Goal: Task Accomplishment & Management: Use online tool/utility

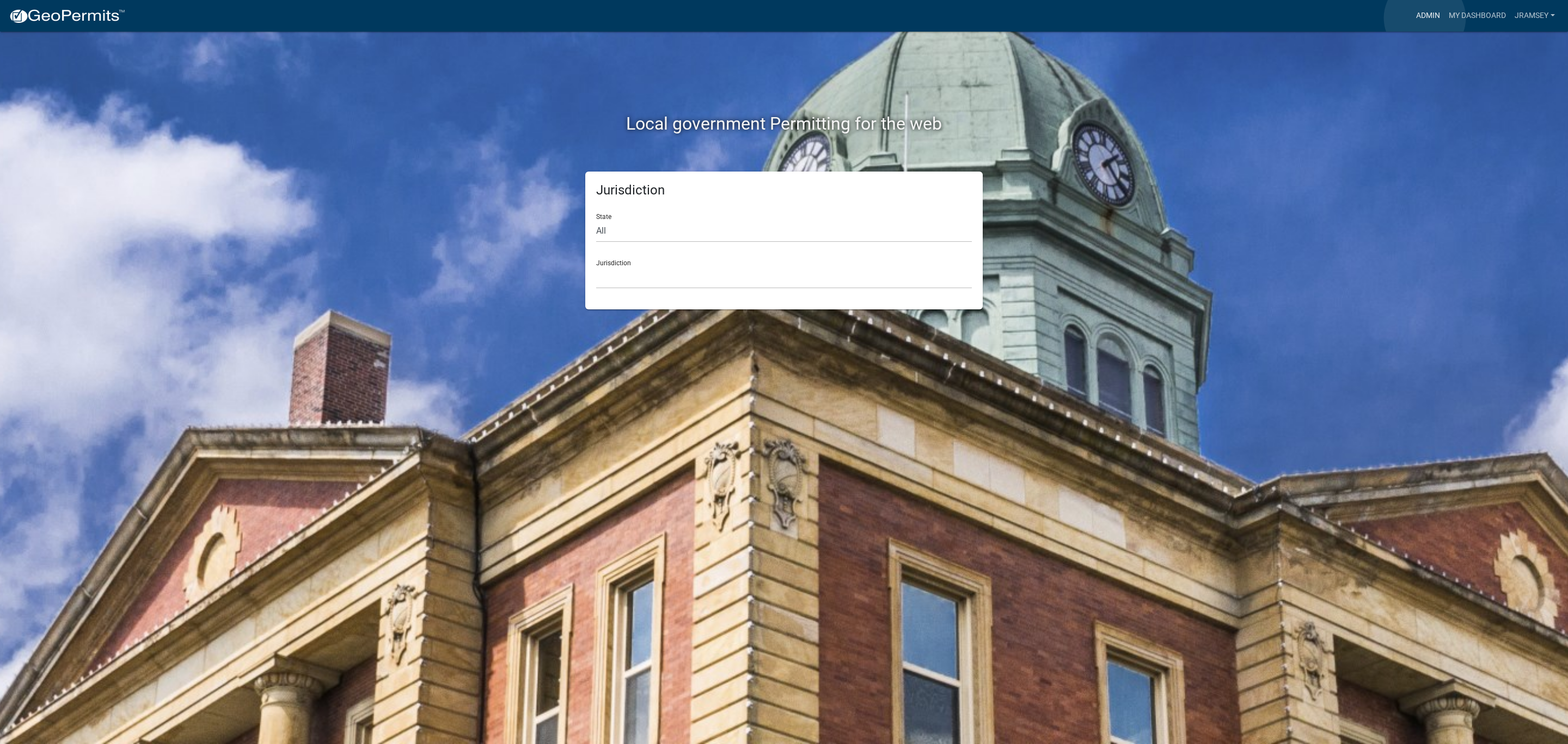
click at [1425, 18] on link "Admin" at bounding box center [1428, 15] width 33 height 20
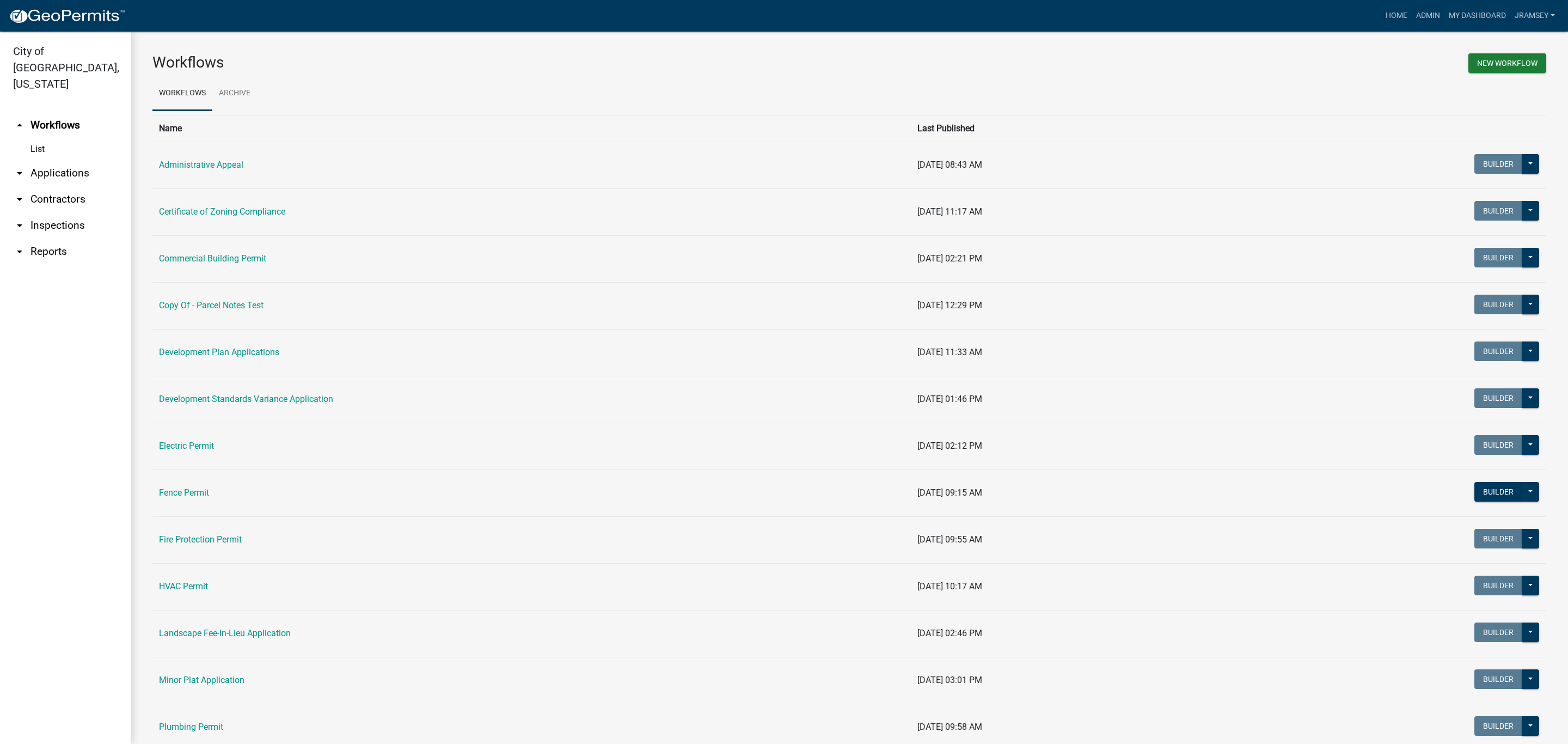
click at [54, 212] on link "arrow_drop_down Inspections" at bounding box center [65, 225] width 131 height 27
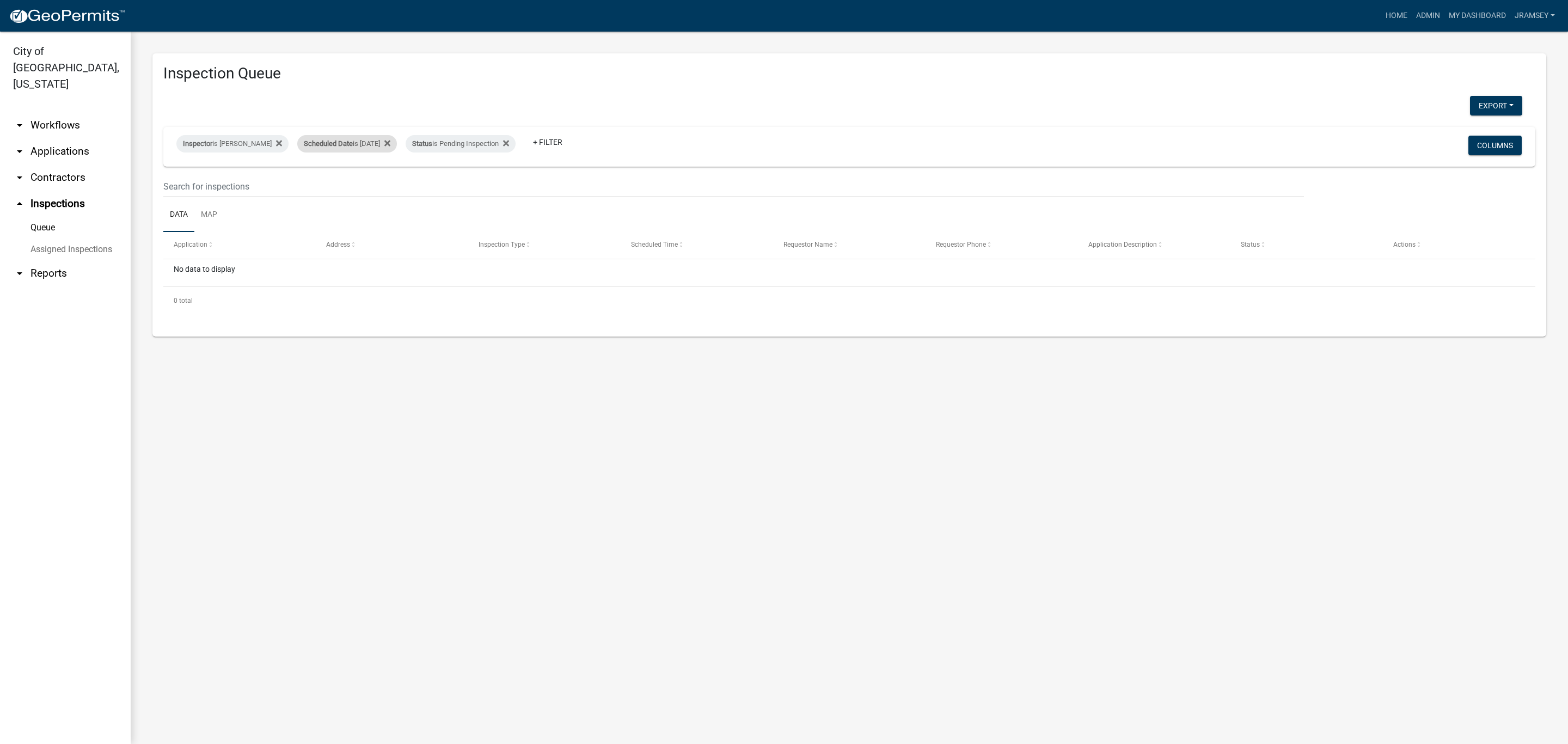
click at [359, 146] on div "Scheduled Date is 10/14/2025" at bounding box center [346, 144] width 100 height 18
click at [390, 183] on input "2025-10-14" at bounding box center [357, 184] width 76 height 22
type input "2025-10-15"
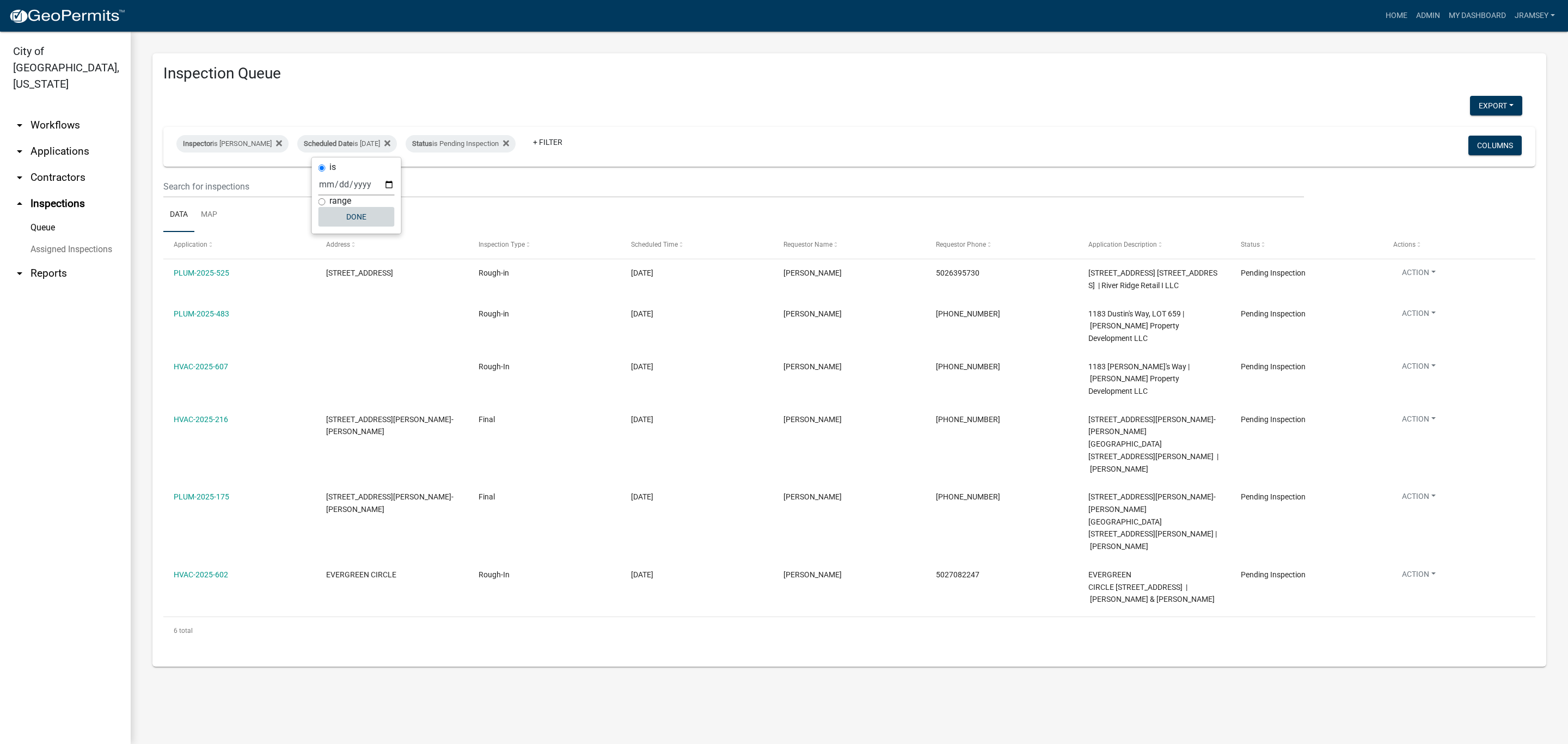
click at [365, 217] on button "Done" at bounding box center [357, 216] width 76 height 19
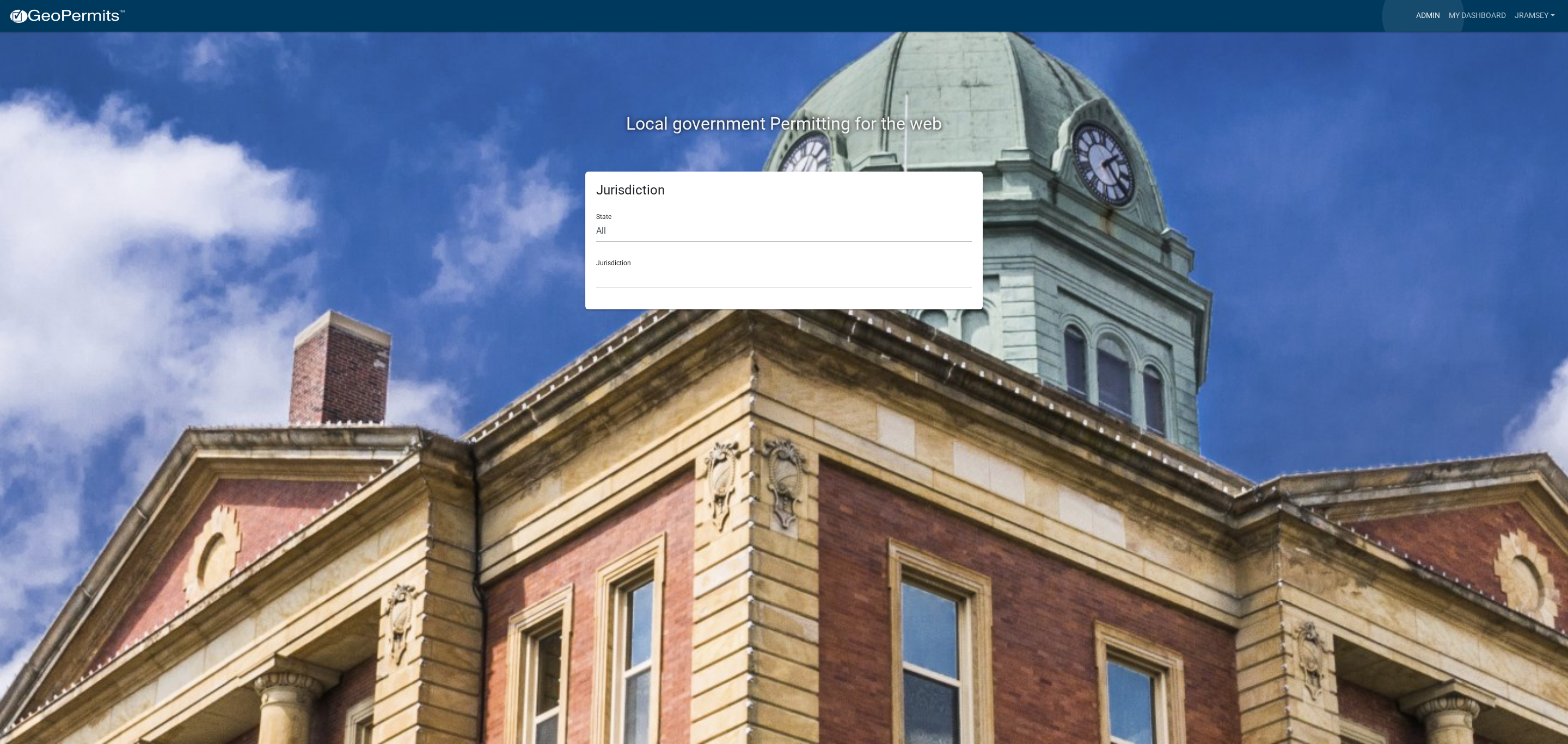
click at [1423, 16] on link "Admin" at bounding box center [1428, 15] width 33 height 20
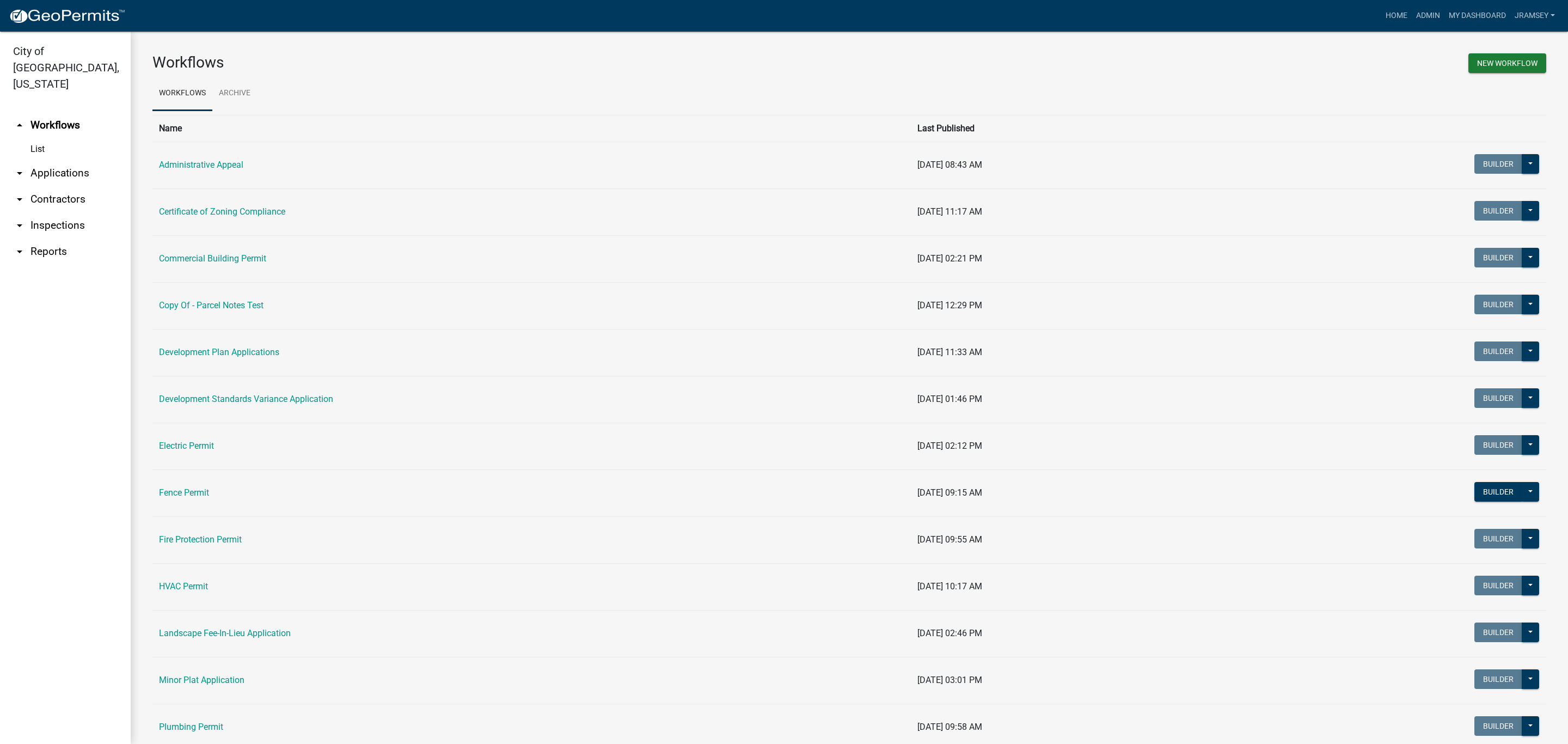
click at [56, 212] on link "arrow_drop_down Inspections" at bounding box center [65, 225] width 131 height 27
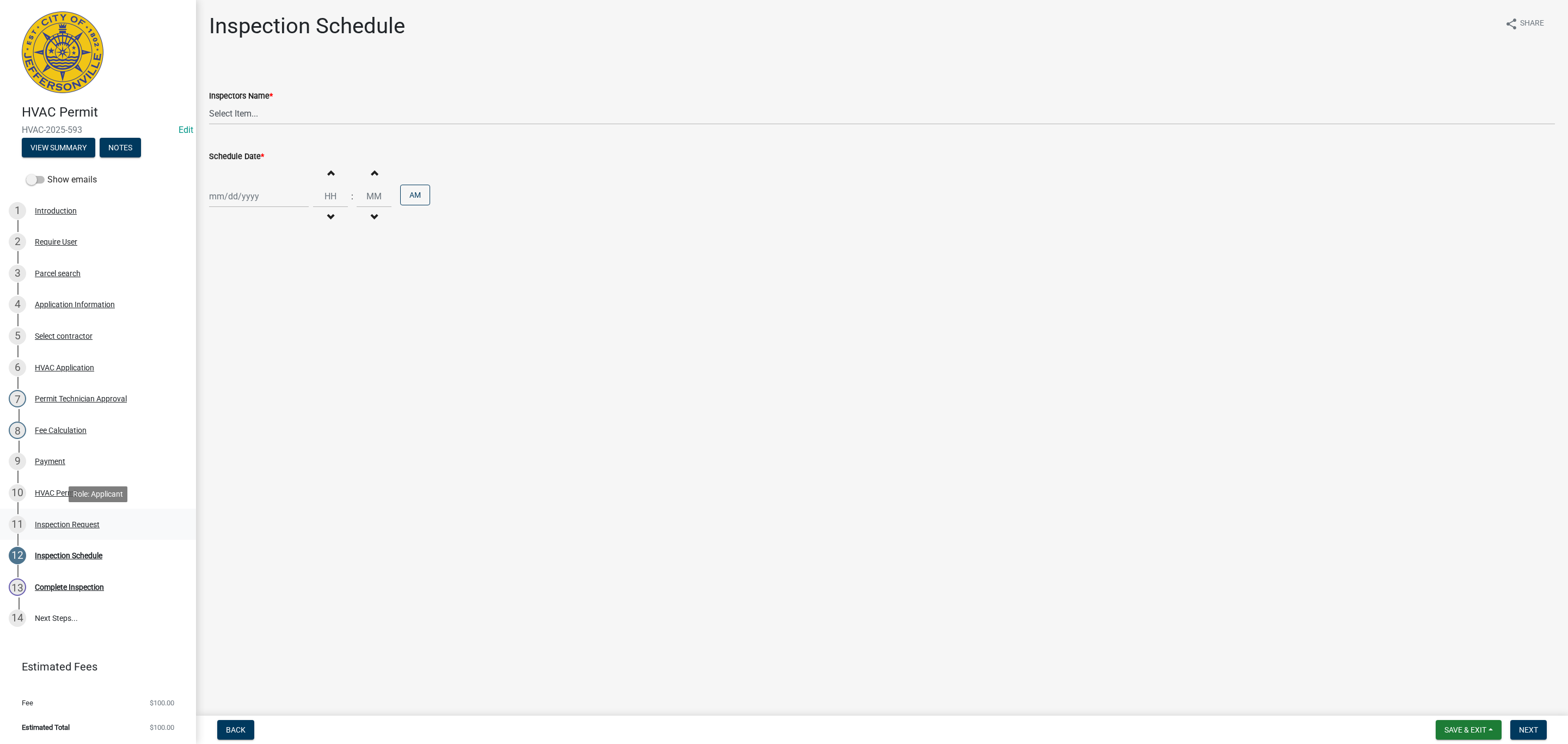
click at [53, 516] on div "11 Inspection Request" at bounding box center [94, 525] width 170 height 18
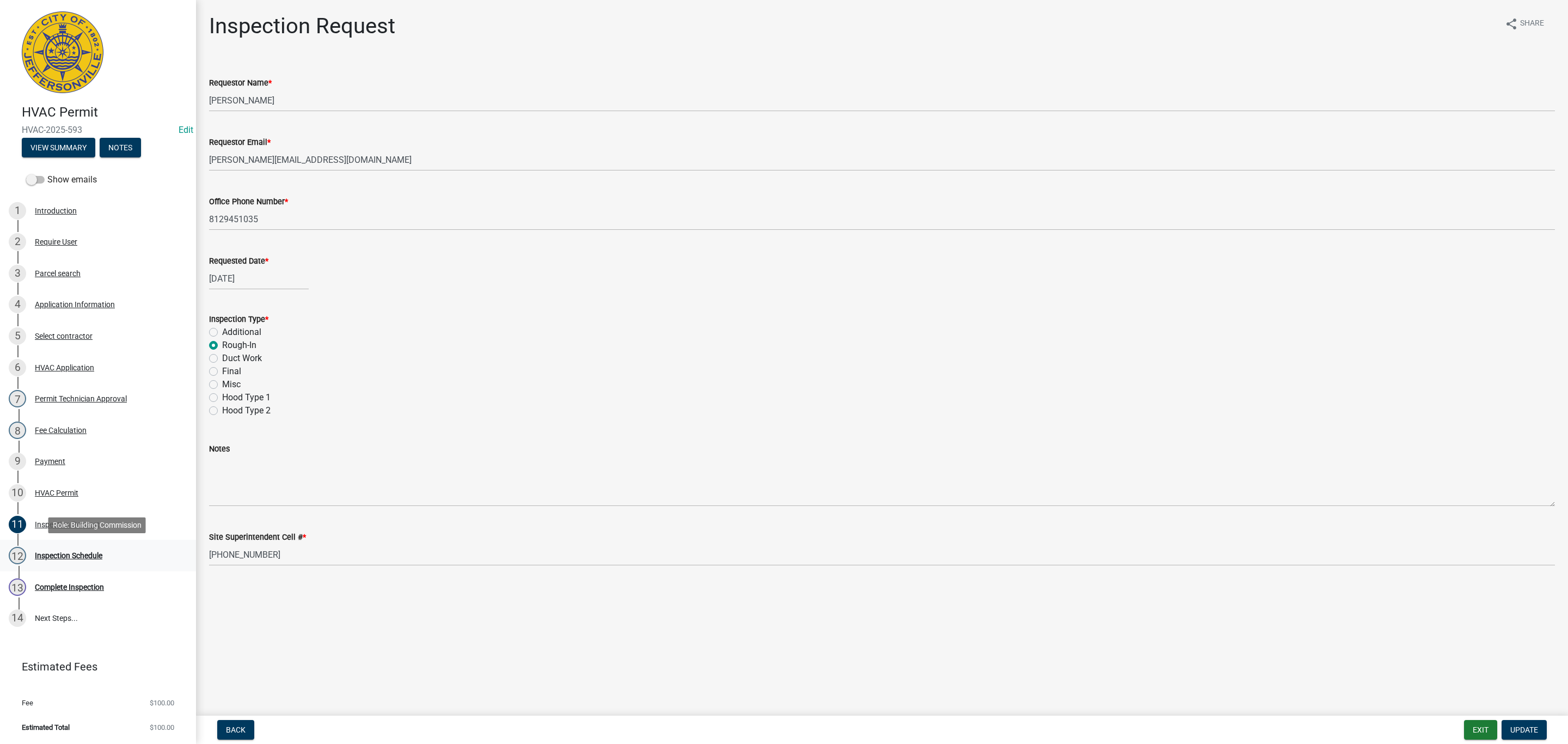
click at [59, 561] on div "12 Inspection Schedule" at bounding box center [94, 556] width 170 height 18
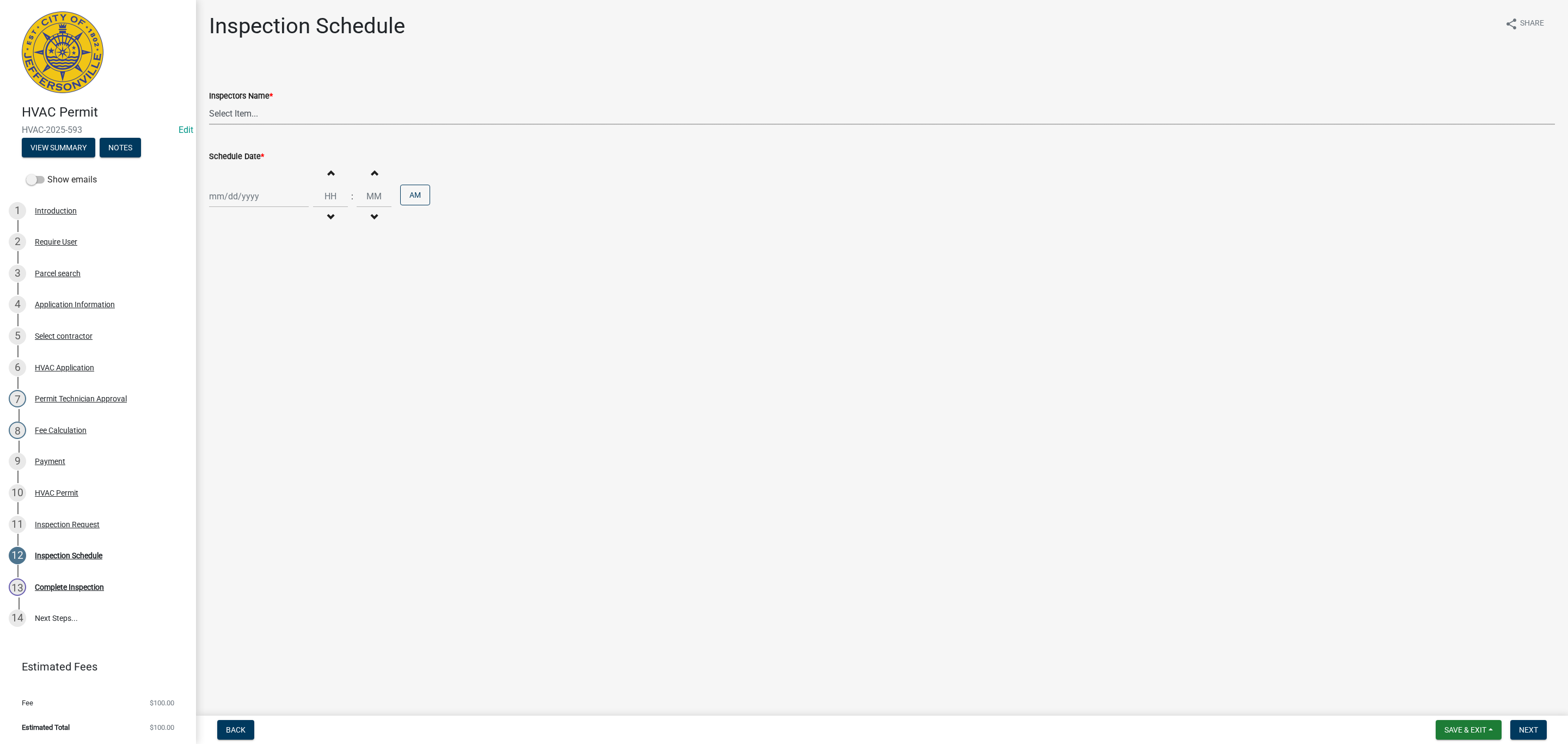
click at [231, 118] on select "Select Item... [PERSON_NAME] ([PERSON_NAME]) [PERSON_NAME] ([PERSON_NAME]) mkru…" at bounding box center [882, 113] width 1345 height 22
select select "13c97fbc-c819-4cee-844a-0db3d3c4db95"
click at [209, 102] on select "Select Item... [PERSON_NAME] ([PERSON_NAME]) [PERSON_NAME] ([PERSON_NAME]) mkru…" at bounding box center [882, 113] width 1345 height 22
click at [232, 198] on div at bounding box center [259, 196] width 100 height 22
select select "10"
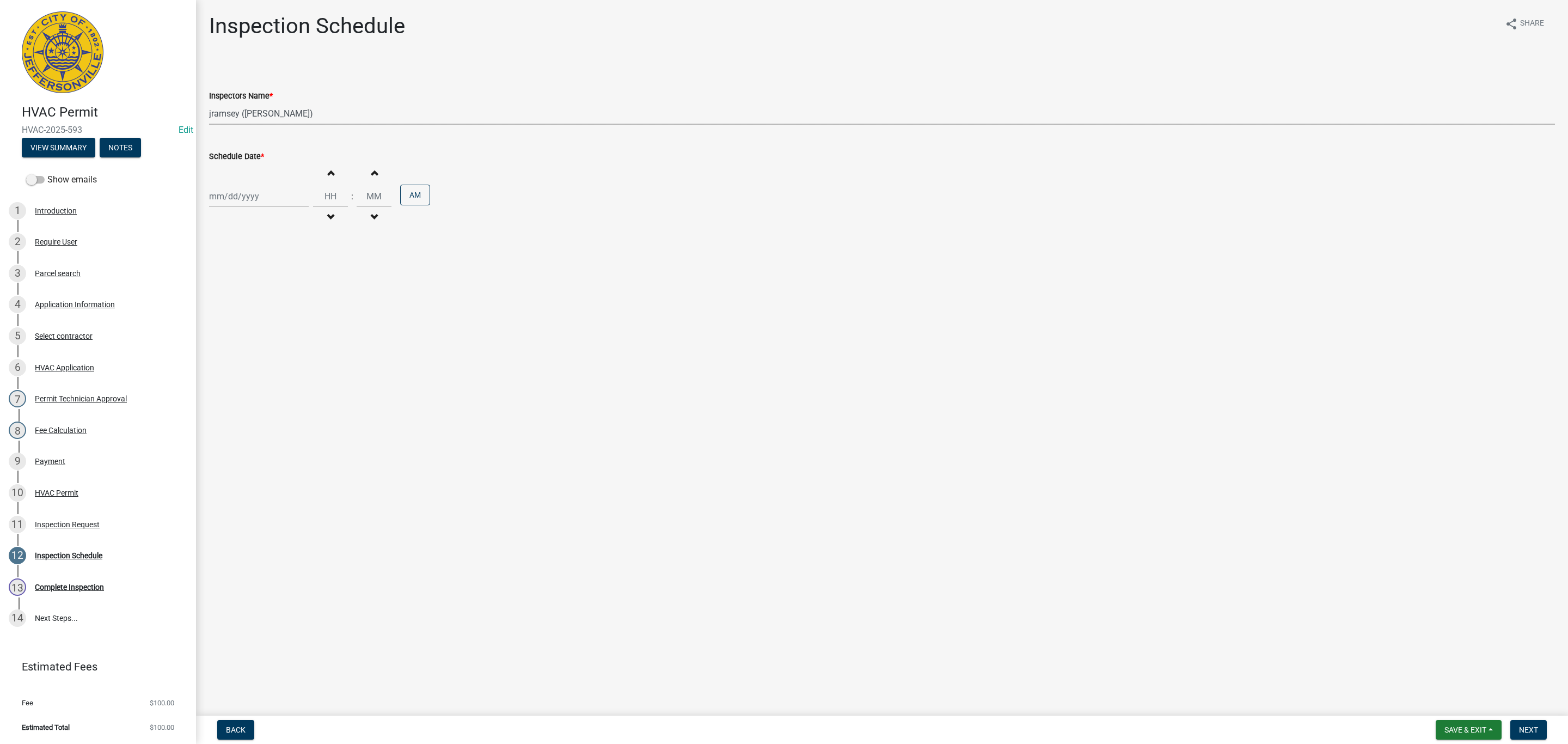
select select "2025"
click at [254, 292] on div "15" at bounding box center [255, 290] width 18 height 18
type input "[DATE]"
click at [1533, 732] on span "Next" at bounding box center [1528, 730] width 19 height 9
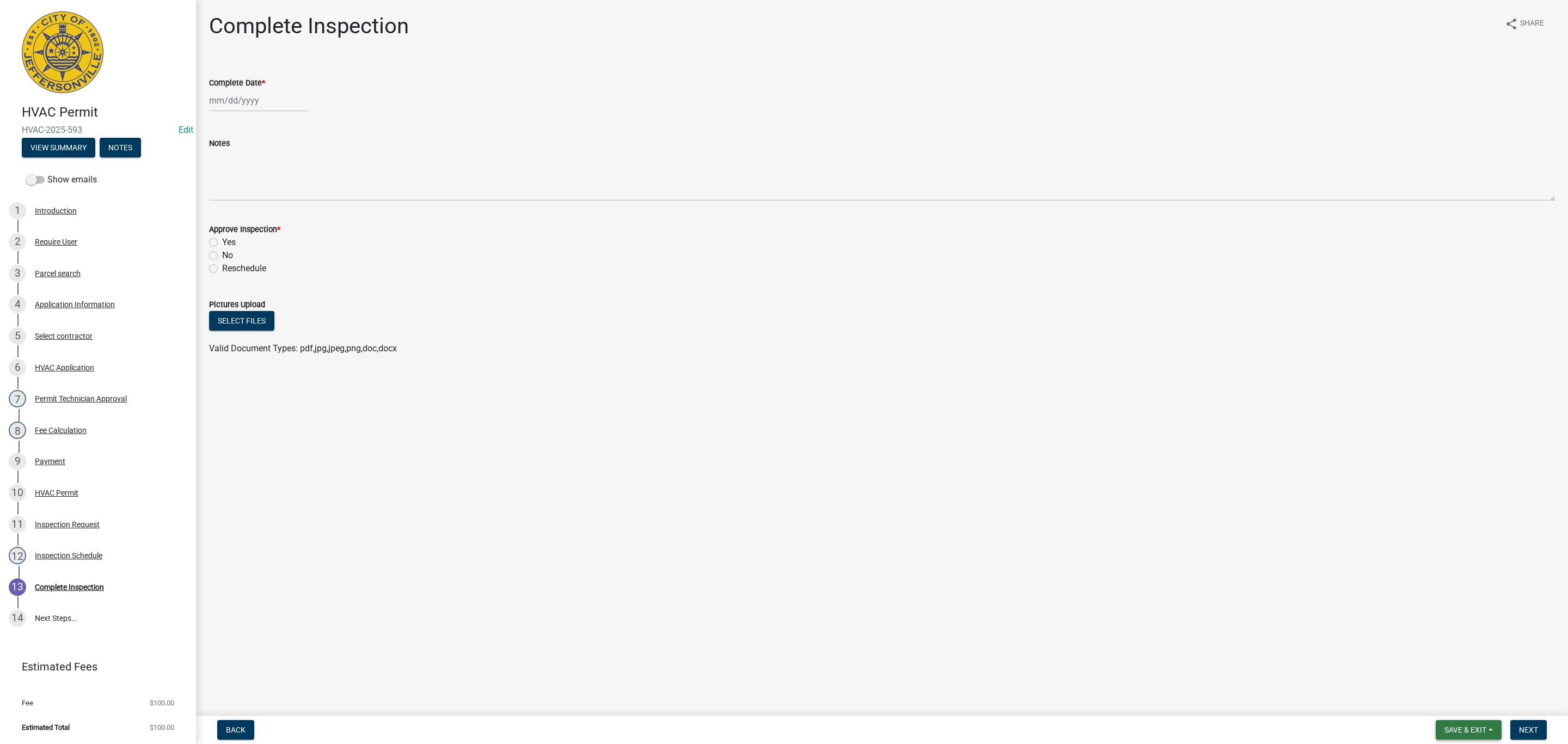
click at [1477, 730] on span "Save & Exit" at bounding box center [1465, 730] width 42 height 9
click at [1464, 712] on button "Save & Exit" at bounding box center [1458, 702] width 87 height 27
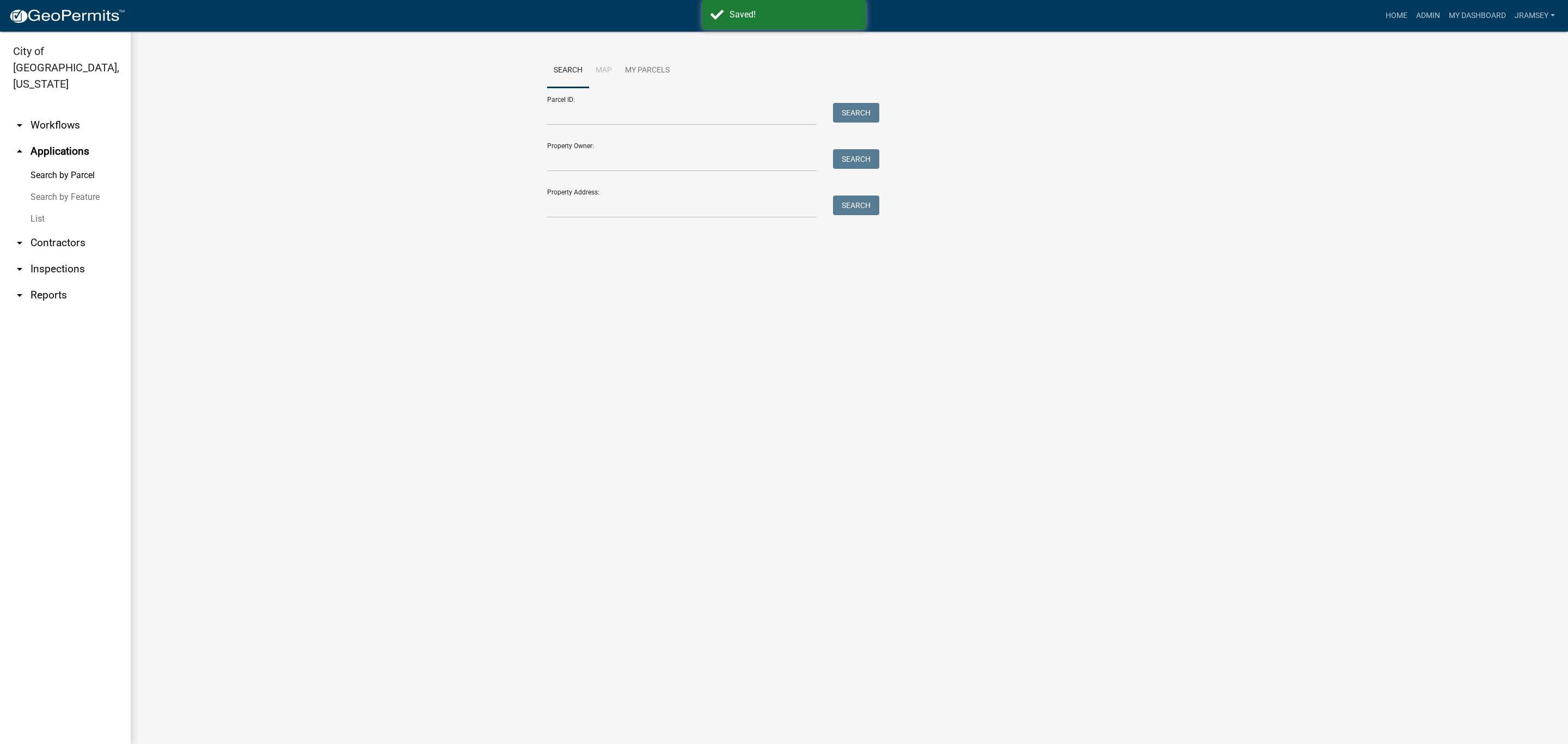
click at [40, 256] on link "arrow_drop_down Inspections" at bounding box center [65, 270] width 131 height 27
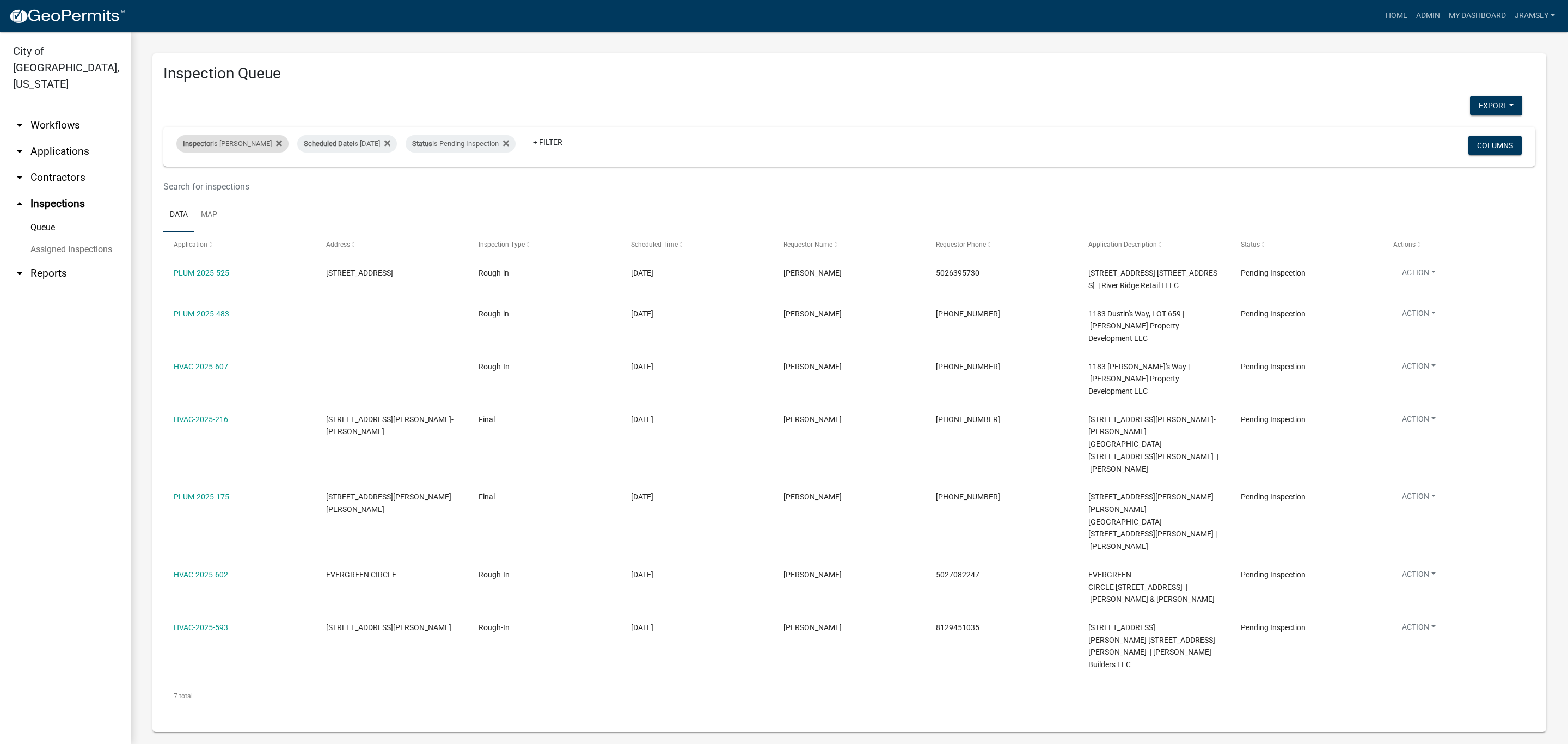
click at [246, 149] on div "Inspector is [PERSON_NAME]" at bounding box center [232, 144] width 112 height 18
click at [227, 189] on select "Select an option None [PERSON_NAME] [PERSON_NAME] [PERSON_NAME] [PERSON_NAME] […" at bounding box center [232, 195] width 109 height 22
select select "36a8b8f0-2ef8-43e9-ae06-718f51af8d36"
click at [178, 185] on select "Select an option None [PERSON_NAME] [PERSON_NAME] [PERSON_NAME] [PERSON_NAME] […" at bounding box center [232, 195] width 109 height 22
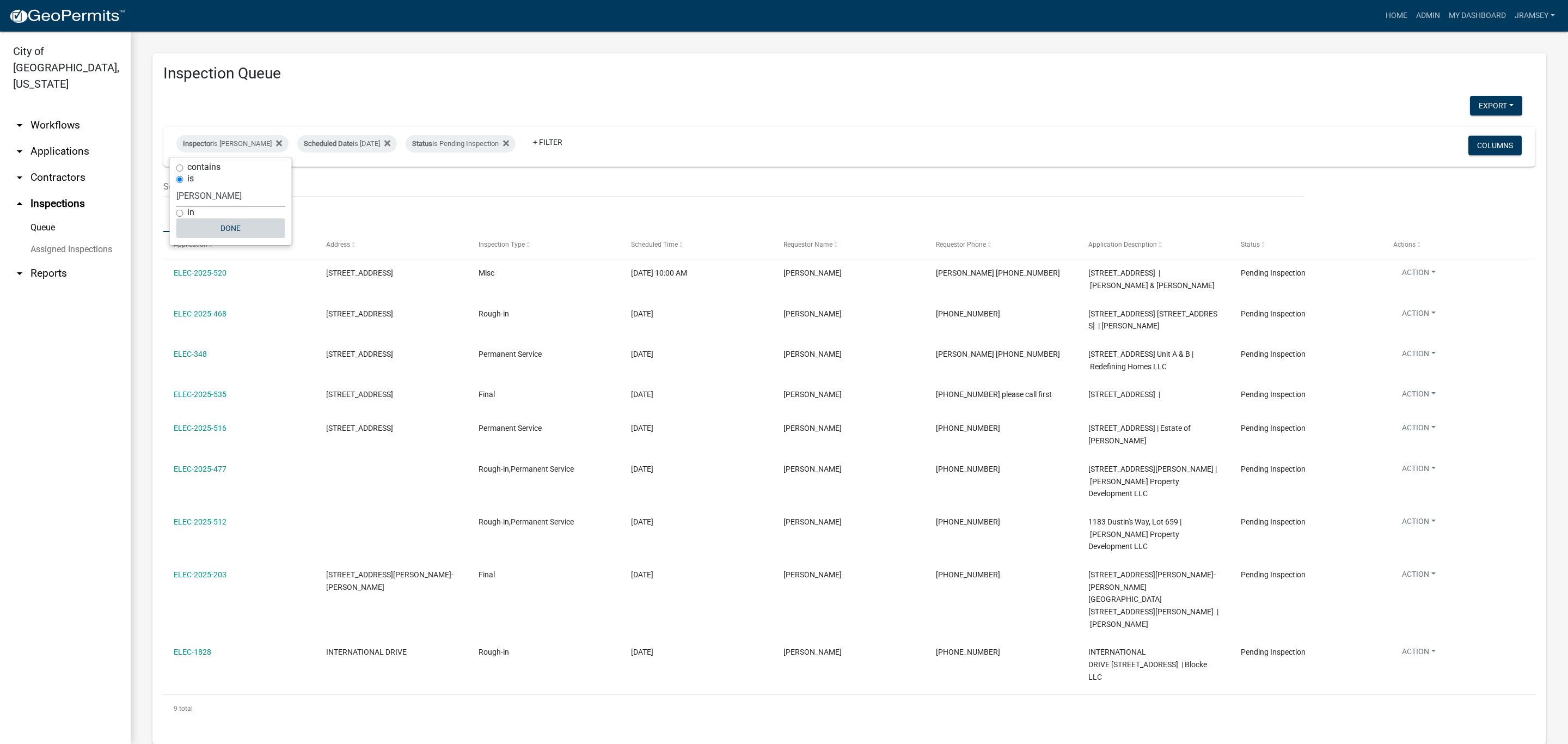
click at [226, 232] on button "Done" at bounding box center [231, 228] width 109 height 19
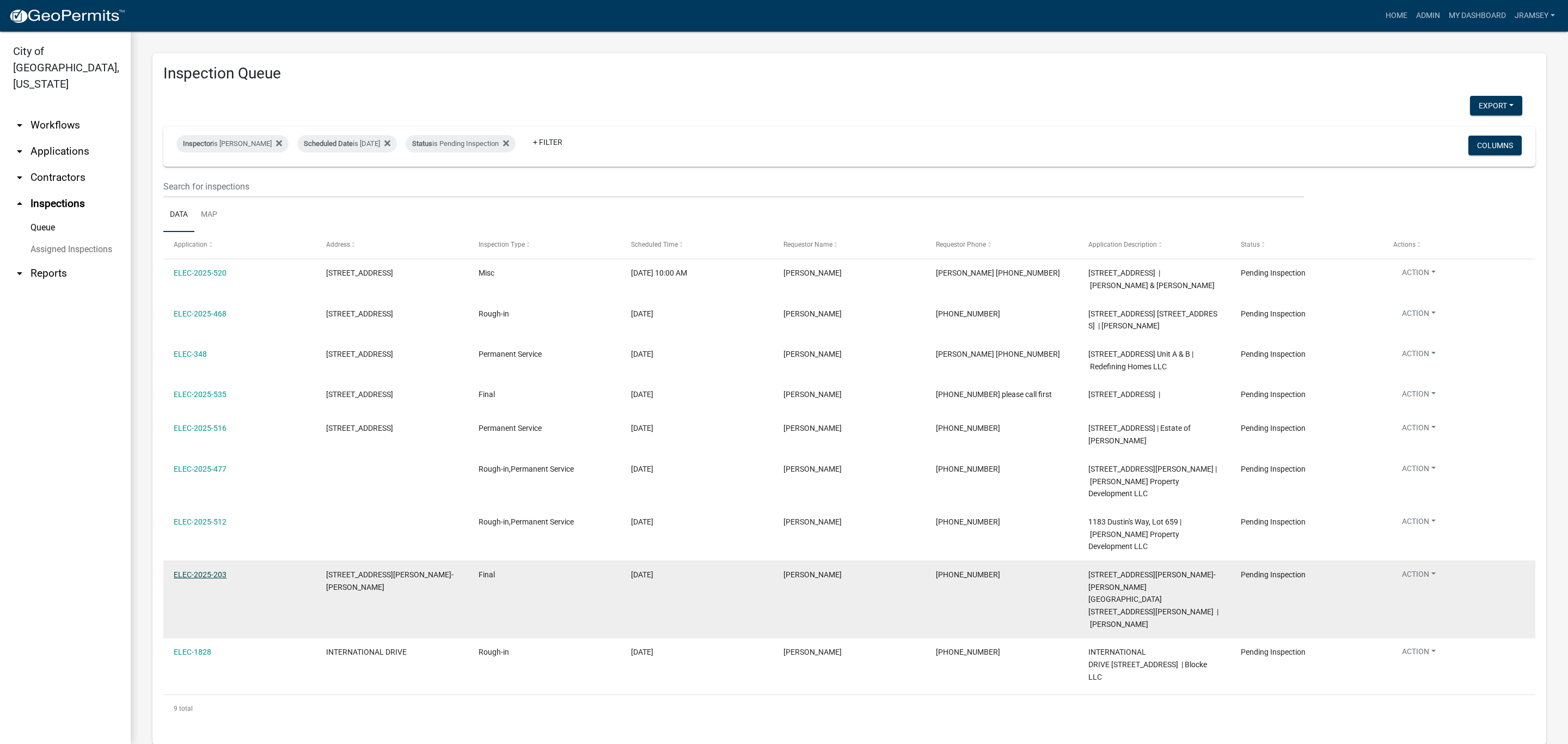
click at [208, 570] on link "ELEC-2025-203" at bounding box center [201, 574] width 53 height 9
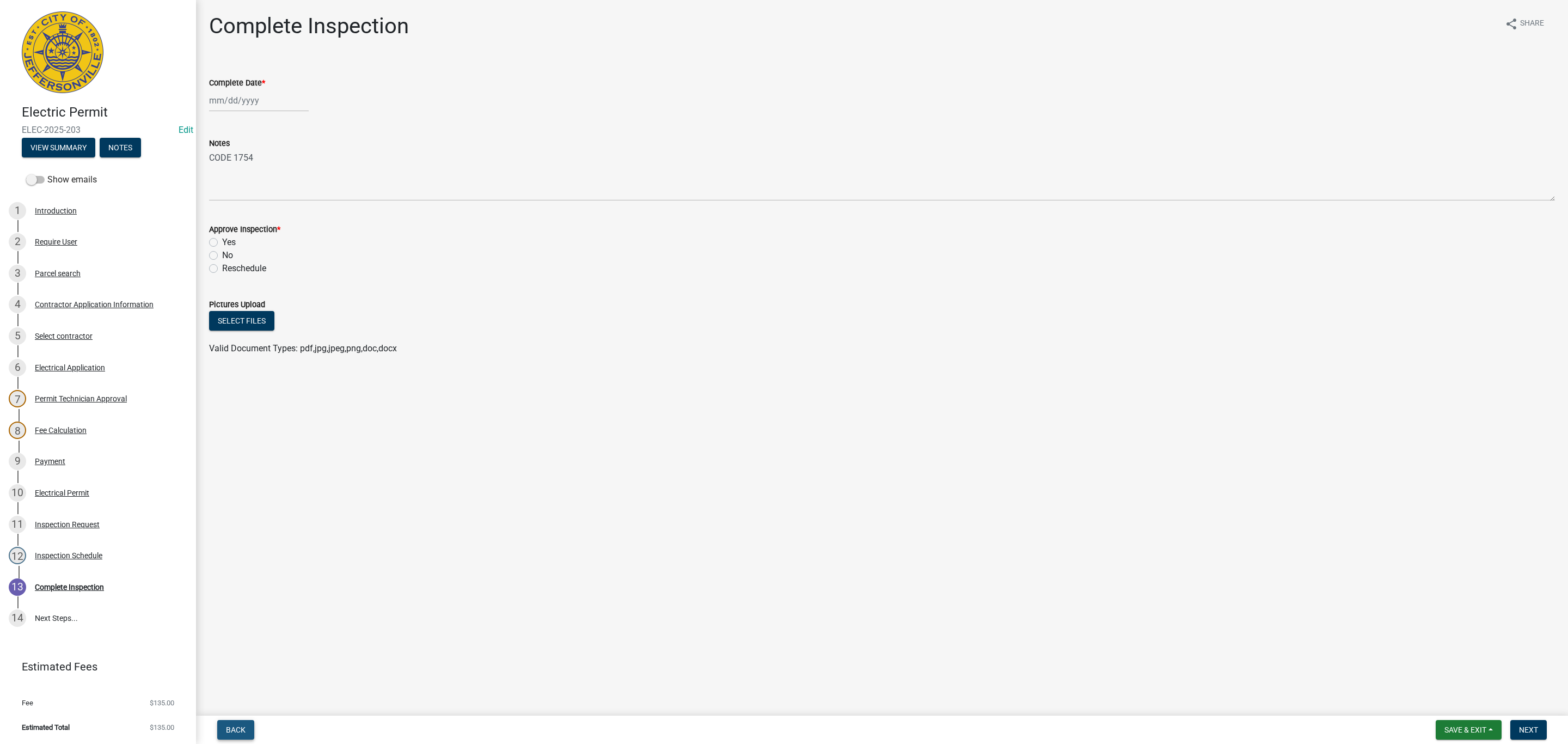
click at [239, 725] on span "Back" at bounding box center [236, 730] width 19 height 9
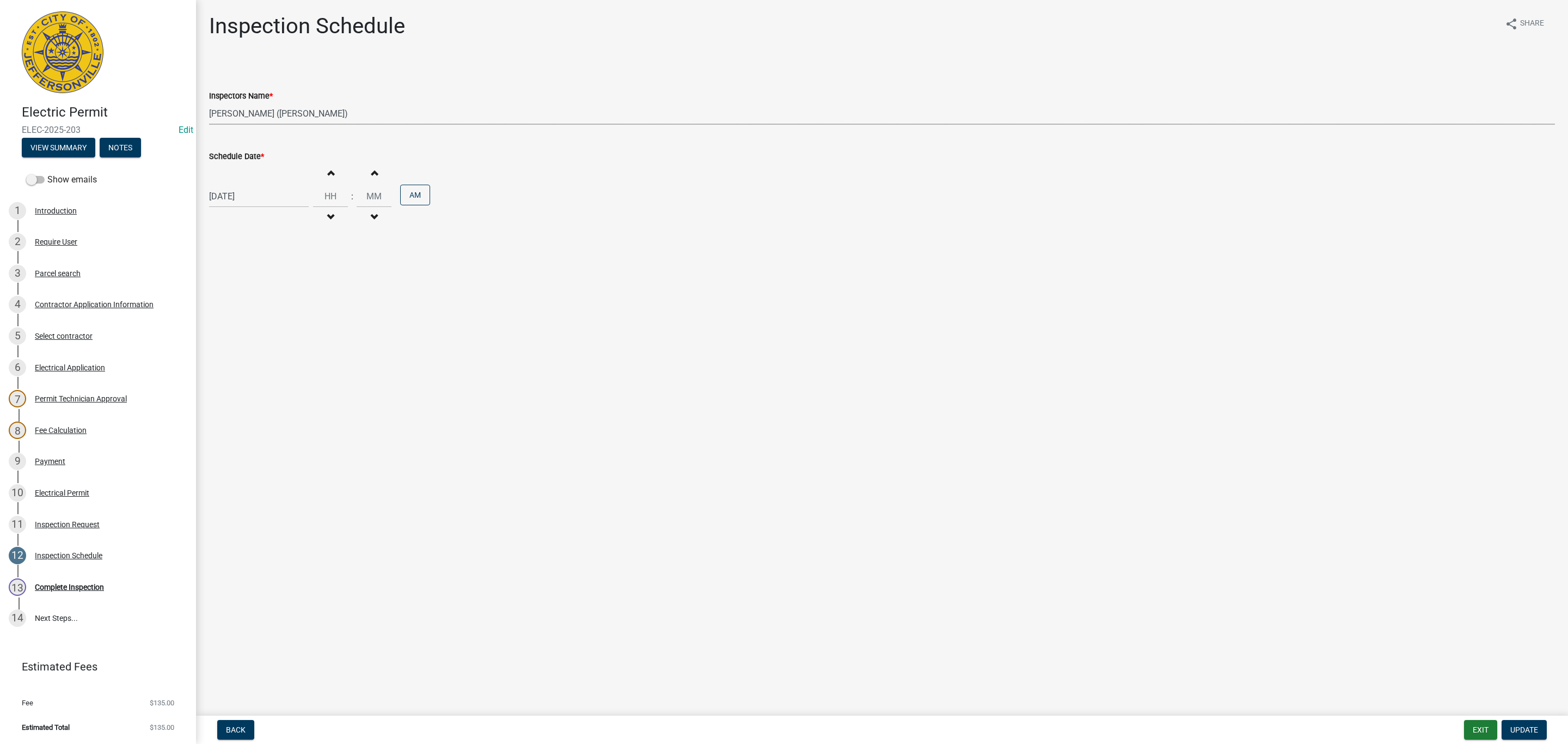
click at [242, 118] on select "Select Item... [PERSON_NAME] ([PERSON_NAME]) [PERSON_NAME] ([PERSON_NAME]) mkru…" at bounding box center [882, 113] width 1345 height 22
select select "13c97fbc-c819-4cee-844a-0db3d3c4db95"
click at [209, 102] on select "Select Item... [PERSON_NAME] ([PERSON_NAME]) [PERSON_NAME] ([PERSON_NAME]) mkru…" at bounding box center [882, 113] width 1345 height 22
click at [1521, 723] on button "Update" at bounding box center [1524, 730] width 45 height 19
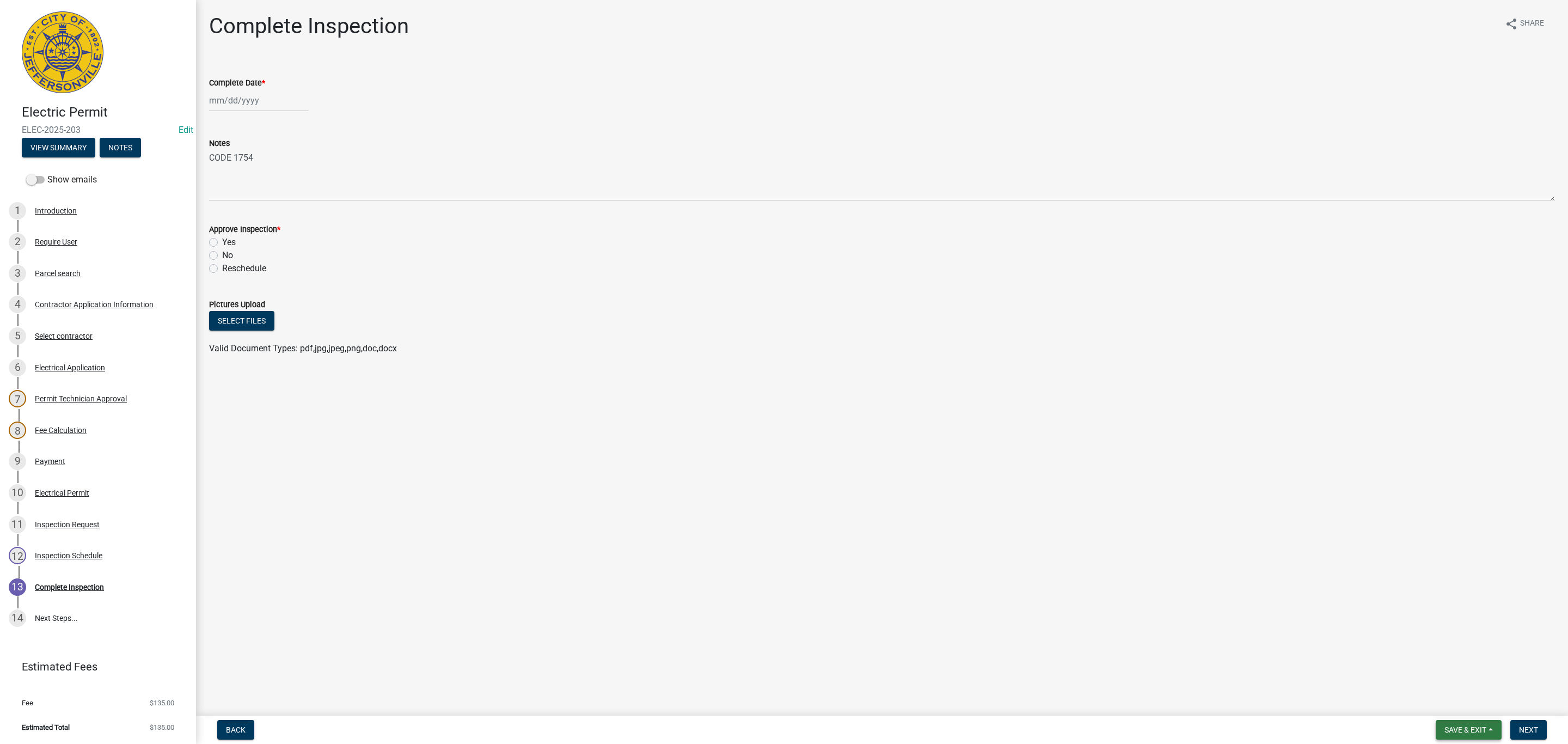
click at [1470, 729] on span "Save & Exit" at bounding box center [1465, 730] width 42 height 9
click at [1460, 708] on button "Save & Exit" at bounding box center [1458, 702] width 87 height 27
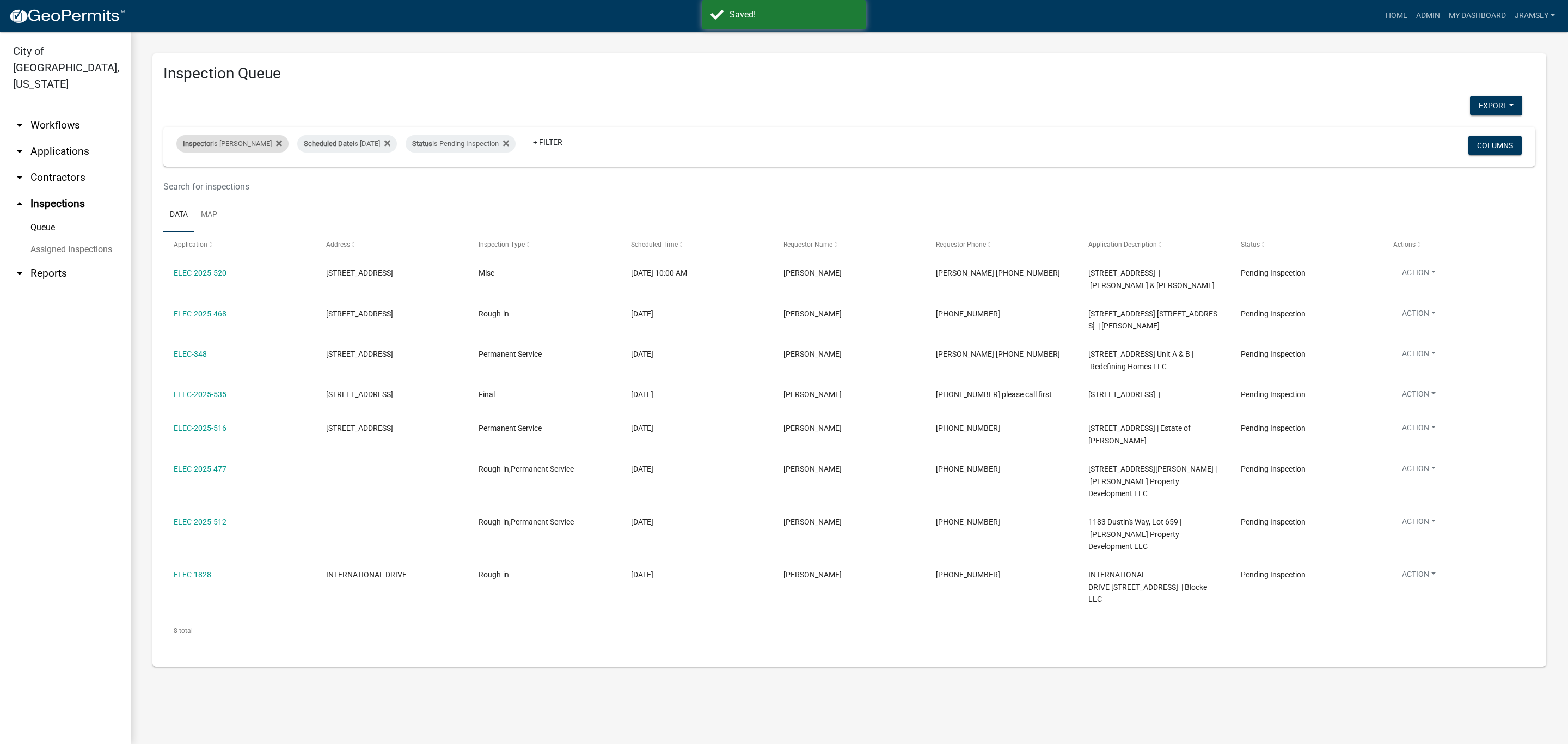
click at [235, 146] on div "Inspector is [PERSON_NAME]" at bounding box center [232, 144] width 112 height 18
click at [212, 192] on select "Select an option None [PERSON_NAME] [PERSON_NAME] [PERSON_NAME] [PERSON_NAME] […" at bounding box center [231, 195] width 109 height 22
select select "13c97fbc-c819-4cee-844a-0db3d3c4db95"
click at [178, 185] on select "Select an option None [PERSON_NAME] [PERSON_NAME] [PERSON_NAME] [PERSON_NAME] […" at bounding box center [231, 195] width 109 height 22
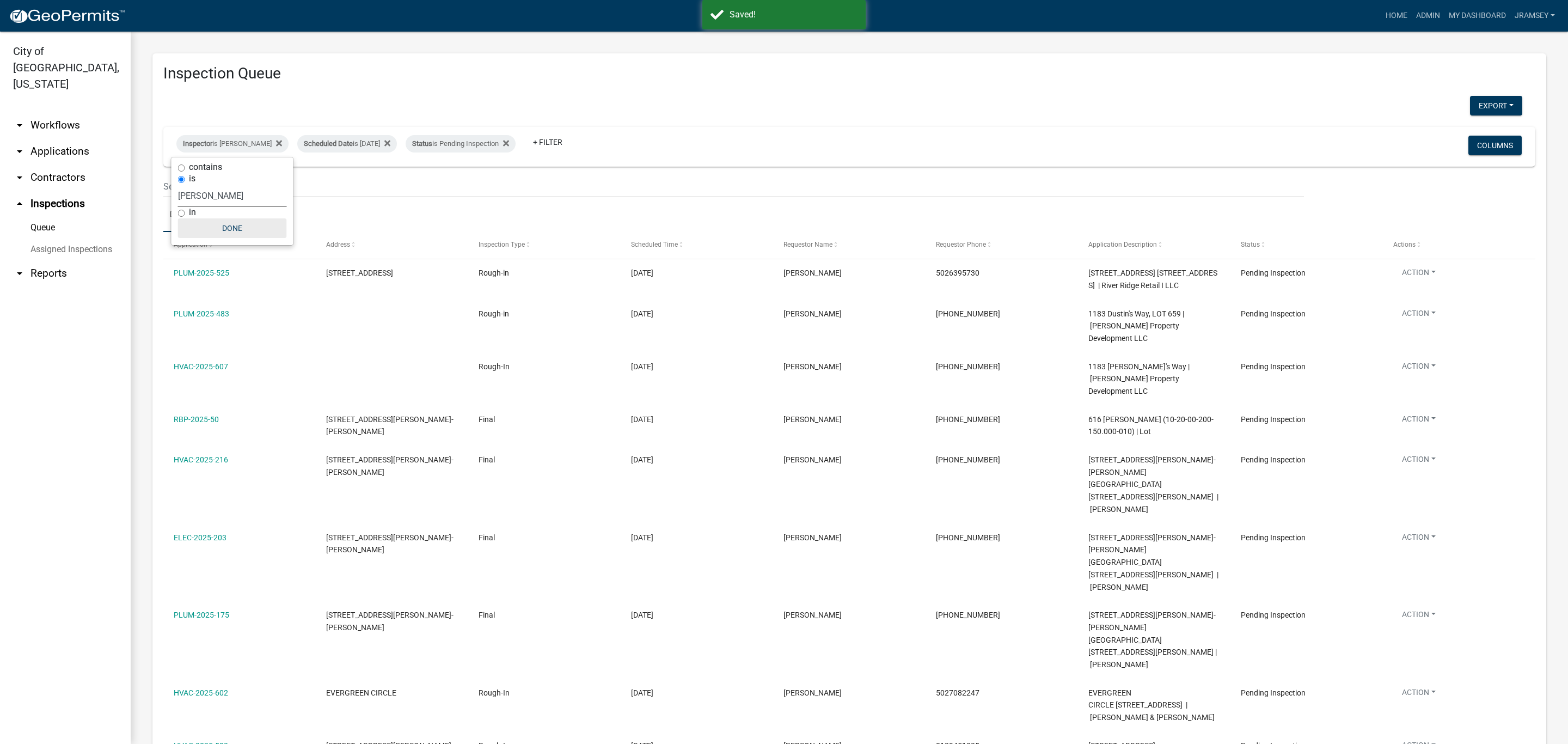
click at [223, 227] on button "Done" at bounding box center [232, 228] width 109 height 19
